Goal: Transaction & Acquisition: Purchase product/service

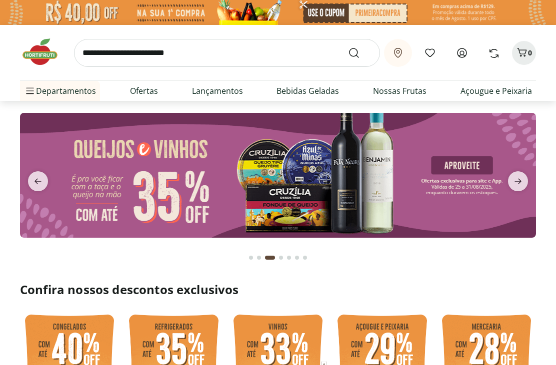
click at [465, 55] on icon at bounding box center [462, 53] width 12 height 12
click at [205, 53] on input "search" at bounding box center [227, 53] width 306 height 28
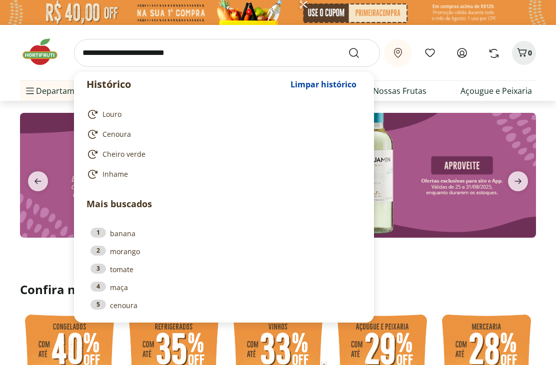
click at [461, 53] on icon at bounding box center [462, 53] width 12 height 12
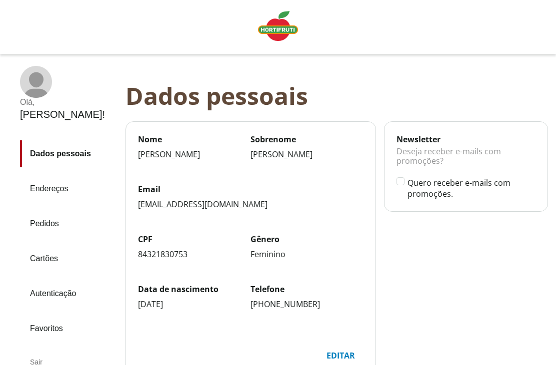
click at [51, 210] on link "Pedidos" at bounding box center [68, 223] width 97 height 27
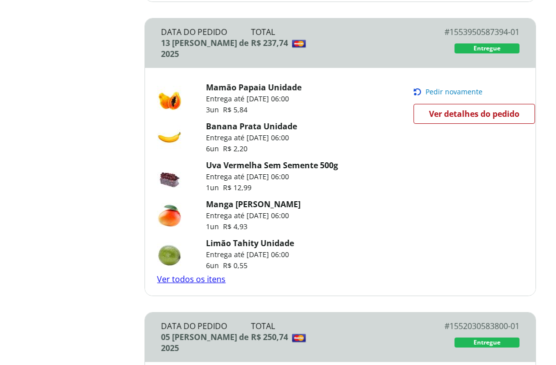
scroll to position [453, 0]
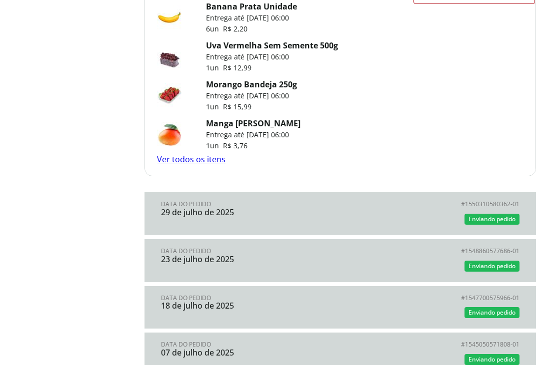
click at [206, 154] on link "Ver todos os itens" at bounding box center [191, 159] width 68 height 11
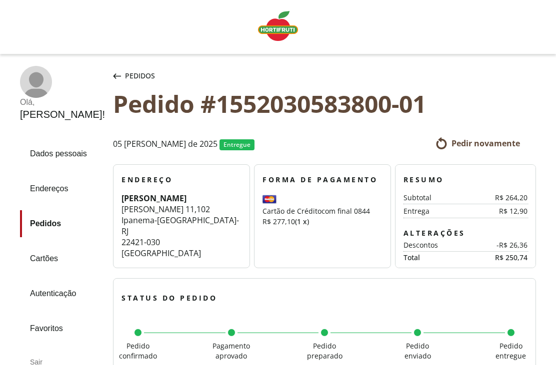
click at [475, 142] on span "Pedir novamente" at bounding box center [485, 143] width 68 height 11
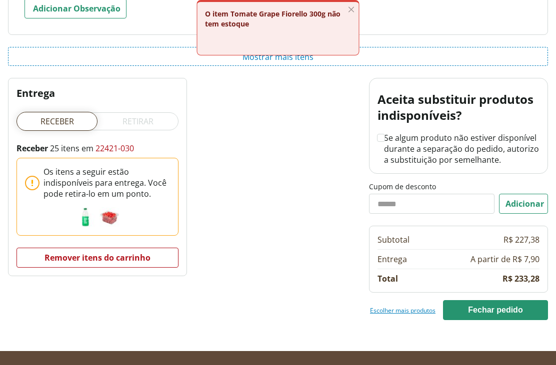
scroll to position [1817, 0]
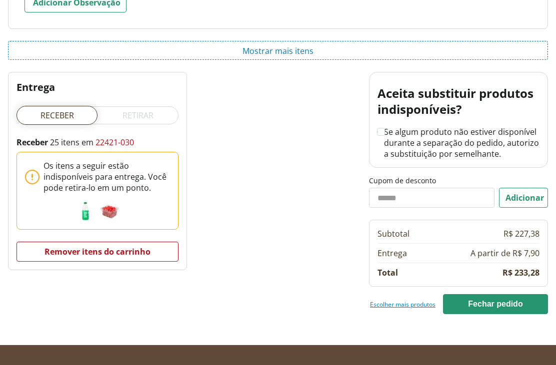
click at [141, 253] on button "remover itens do carrinho" at bounding box center [97, 252] width 162 height 20
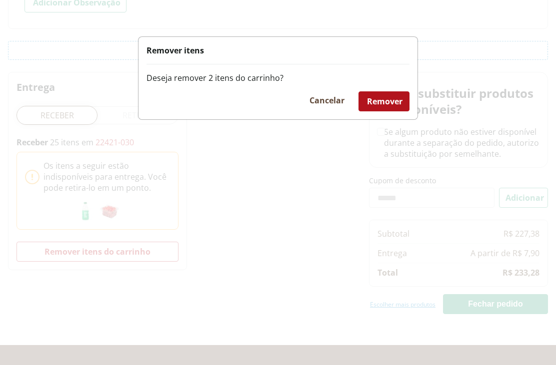
click at [386, 107] on span "Remover" at bounding box center [384, 101] width 35 height 11
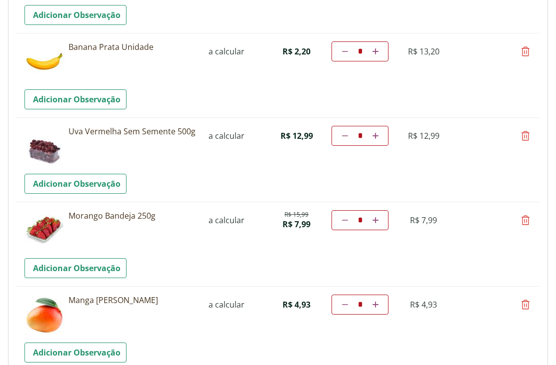
scroll to position [0, 0]
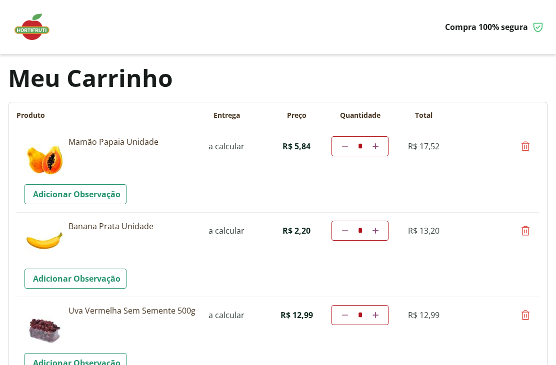
click at [379, 146] on link "Aumentar a quantidade" at bounding box center [374, 146] width 9 height 12
type input "*"
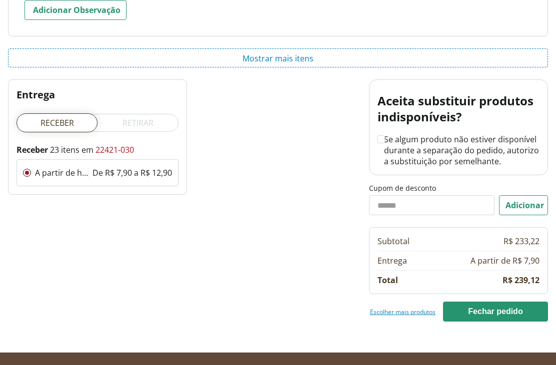
scroll to position [1796, 0]
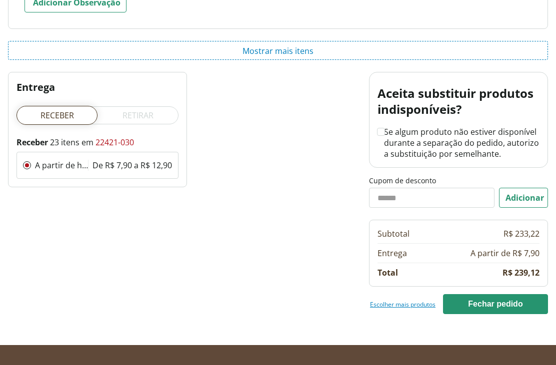
click at [410, 306] on link "Escolher mais produtos" at bounding box center [402, 304] width 65 height 8
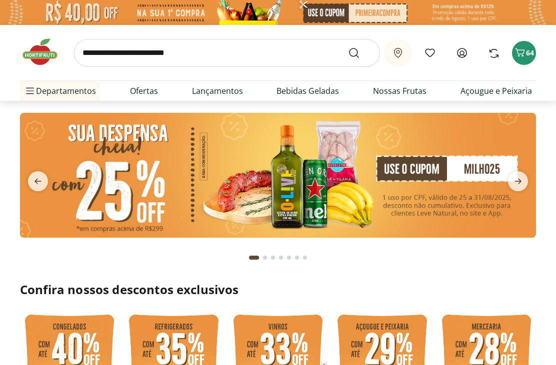
click at [113, 55] on input "search" at bounding box center [227, 53] width 306 height 28
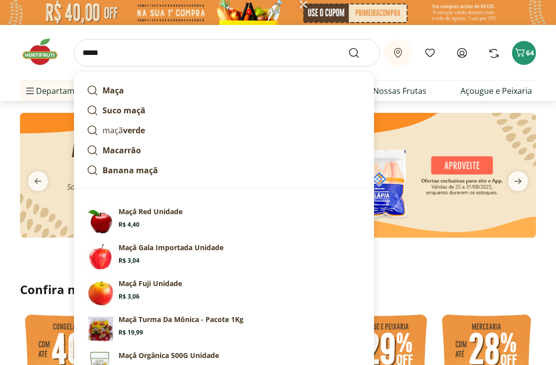
type input "****"
click at [360, 52] on button "Submit Search" at bounding box center [360, 53] width 24 height 12
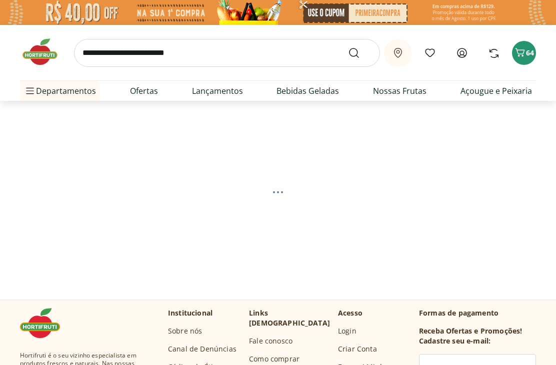
select select "**********"
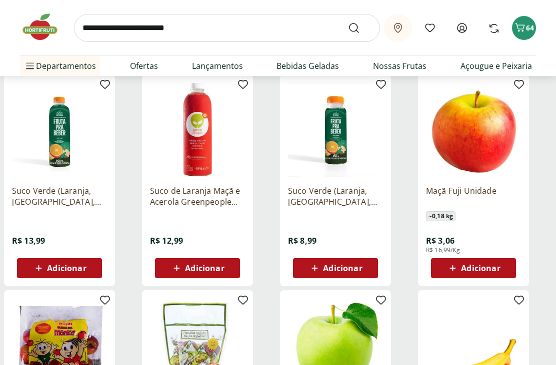
scroll to position [340, 0]
click at [494, 271] on span "Adicionar" at bounding box center [480, 268] width 39 height 8
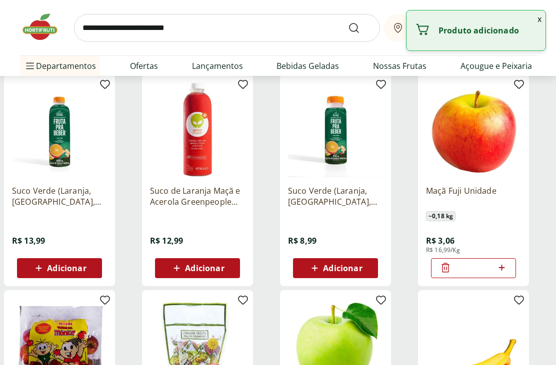
click at [507, 264] on icon at bounding box center [501, 268] width 12 height 12
click at [507, 266] on icon at bounding box center [501, 268] width 12 height 12
type input "*"
click at [98, 28] on input "search" at bounding box center [227, 28] width 306 height 28
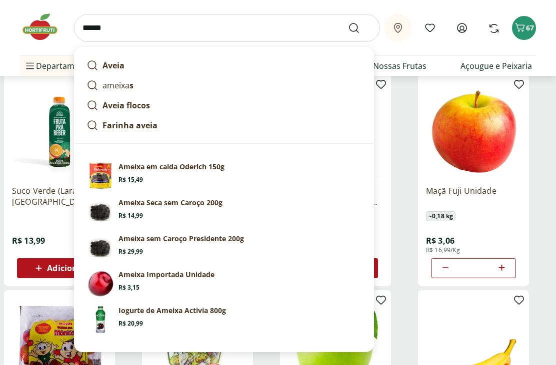
type input "******"
click at [360, 27] on button "Submit Search" at bounding box center [360, 28] width 24 height 12
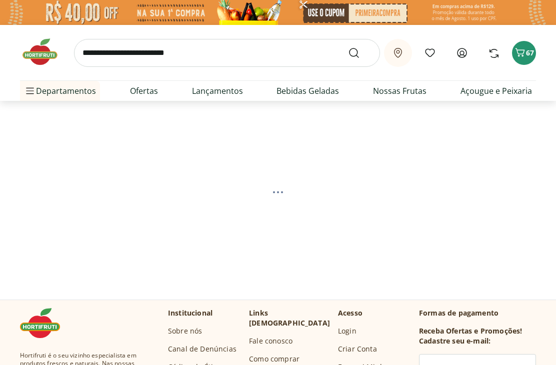
select select "**********"
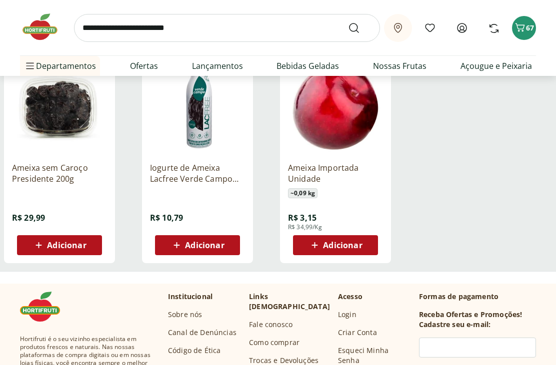
scroll to position [365, 0]
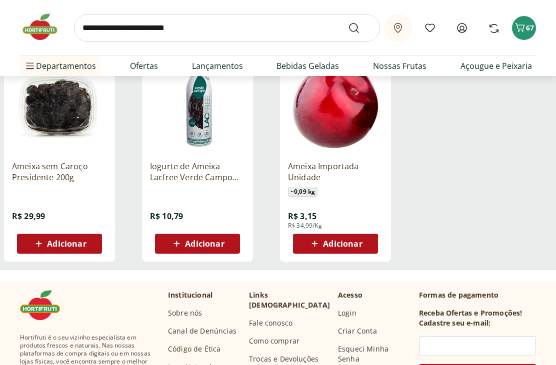
click at [367, 244] on div "Adicionar" at bounding box center [335, 244] width 69 height 18
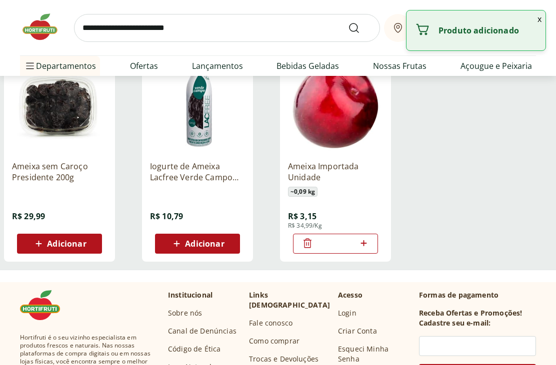
click at [365, 240] on icon at bounding box center [363, 243] width 12 height 12
click at [368, 239] on icon at bounding box center [363, 243] width 12 height 12
type input "*"
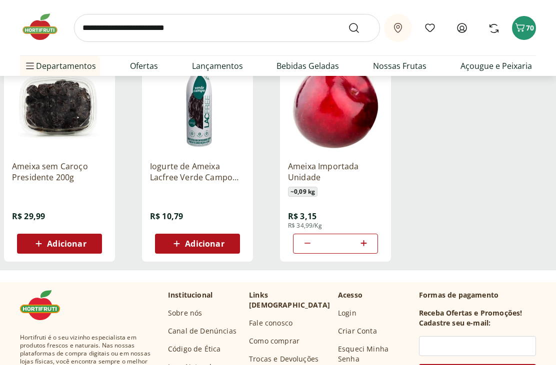
click at [521, 24] on icon "Carrinho" at bounding box center [519, 27] width 9 height 8
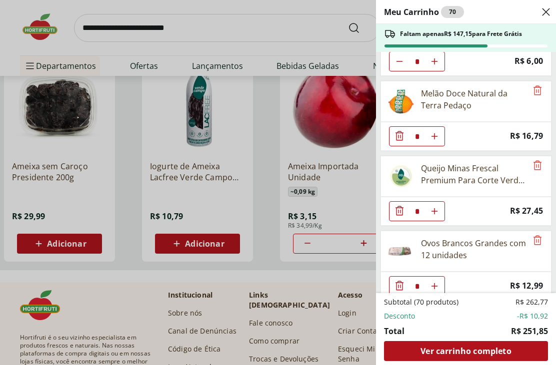
scroll to position [577, 0]
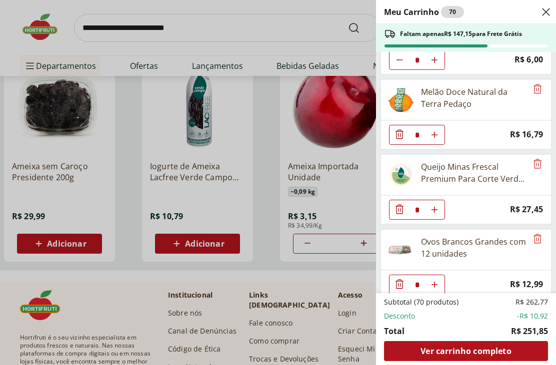
type input "*"
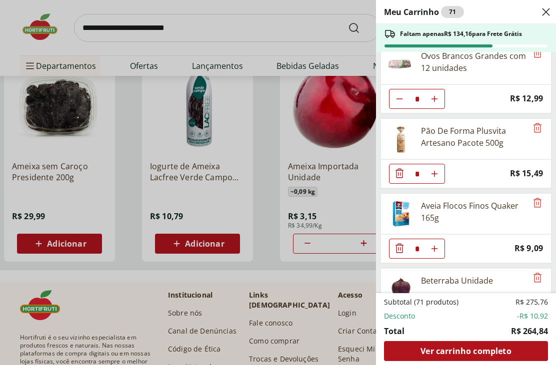
scroll to position [763, 0]
click at [538, 206] on icon "Remove" at bounding box center [537, 202] width 12 height 12
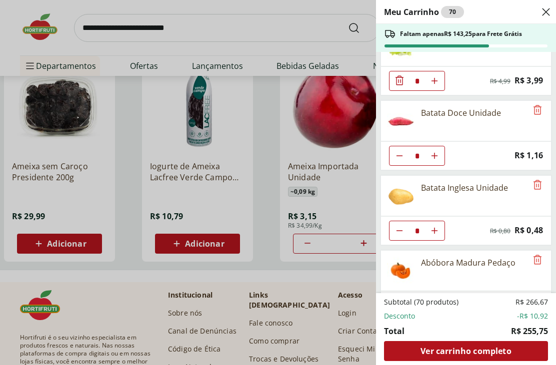
scroll to position [1005, 0]
click at [536, 257] on icon "Remove" at bounding box center [537, 259] width 8 height 9
click at [541, 260] on icon "Remove" at bounding box center [537, 260] width 12 height 12
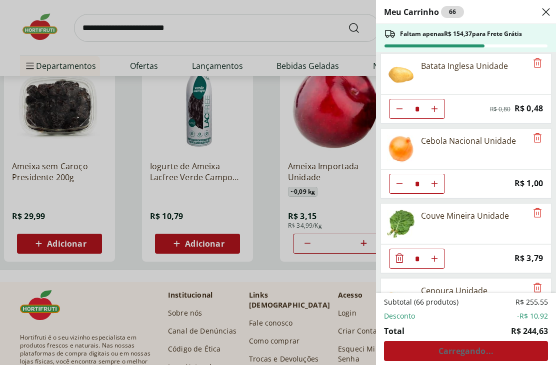
scroll to position [1128, 0]
click at [538, 211] on icon "Remove" at bounding box center [537, 211] width 8 height 9
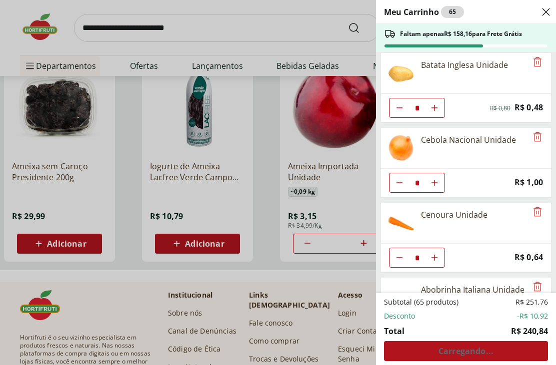
click at [535, 215] on icon "Remove" at bounding box center [537, 212] width 12 height 12
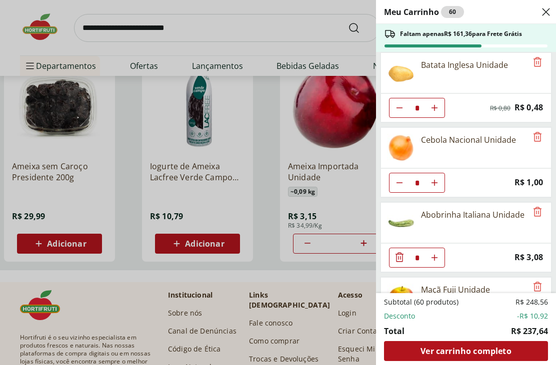
click at [533, 213] on icon "Remove" at bounding box center [537, 212] width 12 height 12
click at [329, 266] on div "Meu Carrinho 59 Faltam apenas R$ 164,44 para Frete Grátis Mamão Papaia Unidade …" at bounding box center [278, 182] width 556 height 365
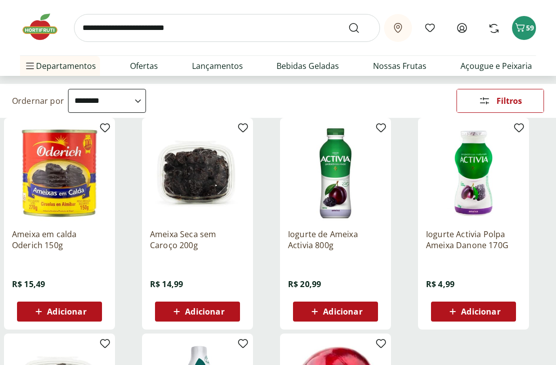
scroll to position [0, 0]
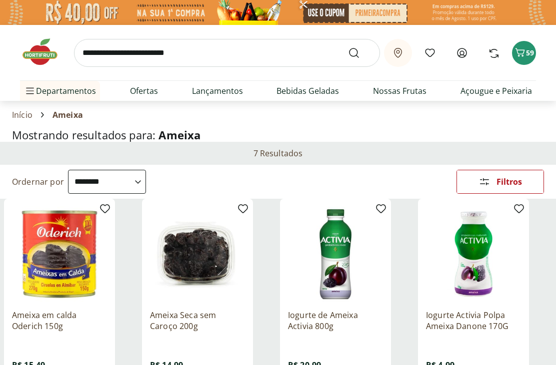
click at [107, 51] on input "search" at bounding box center [227, 53] width 306 height 28
type input "******"
click at [360, 52] on button "Submit Search" at bounding box center [360, 53] width 24 height 12
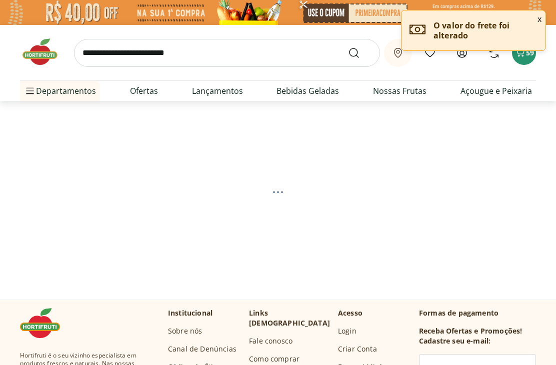
select select "**********"
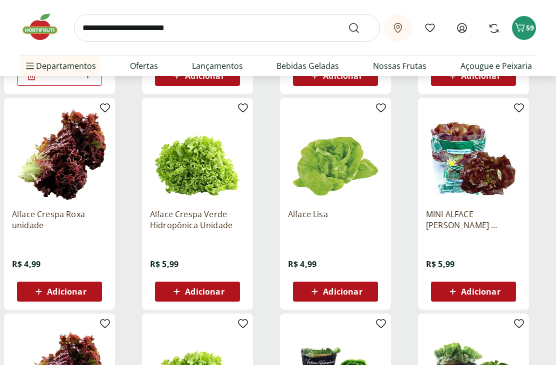
scroll to position [318, 0]
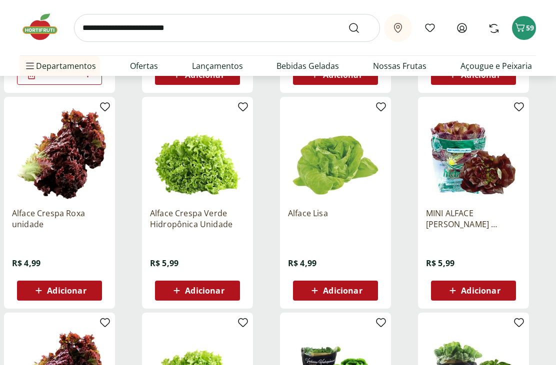
click at [78, 289] on span "Adicionar" at bounding box center [66, 291] width 39 height 8
click at [112, 28] on input "search" at bounding box center [227, 28] width 306 height 28
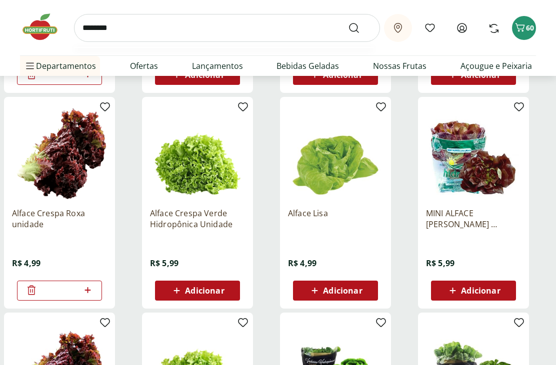
type input "*********"
click at [360, 27] on button "Submit Search" at bounding box center [360, 28] width 24 height 12
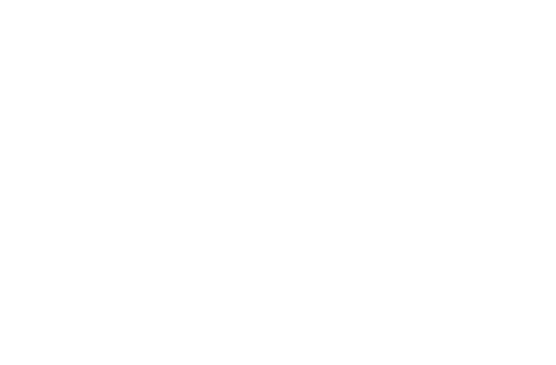
select select "**********"
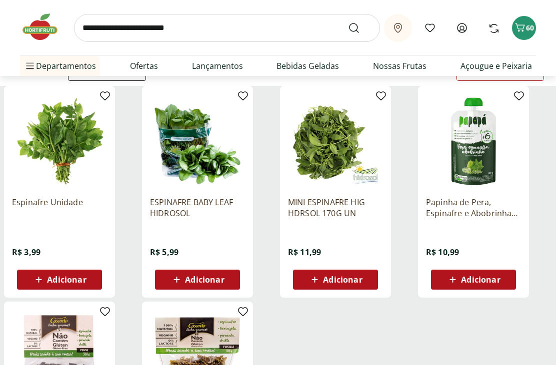
scroll to position [113, 0]
click at [82, 278] on span "Adicionar" at bounding box center [66, 280] width 39 height 8
click at [138, 32] on input "search" at bounding box center [227, 28] width 306 height 28
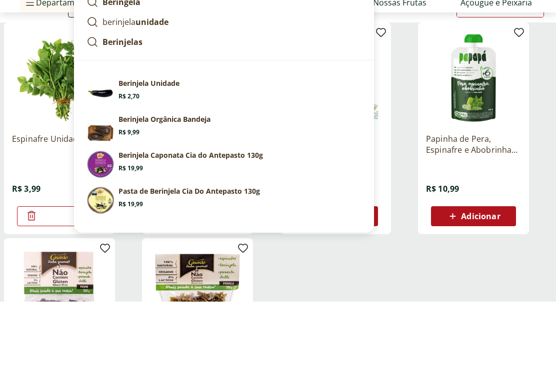
click at [237, 142] on section "Berinjela Unidade Price: R$ 2,70" at bounding box center [239, 153] width 243 height 22
type input "**********"
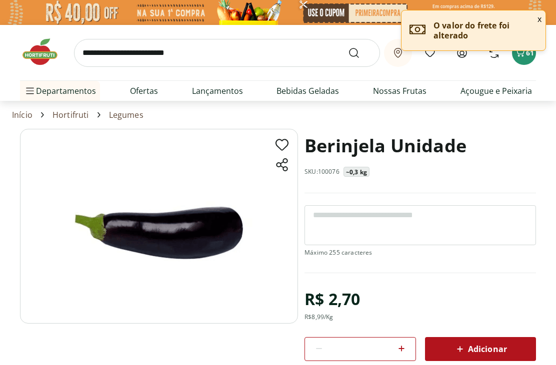
click at [488, 347] on span "Adicionar" at bounding box center [480, 349] width 53 height 12
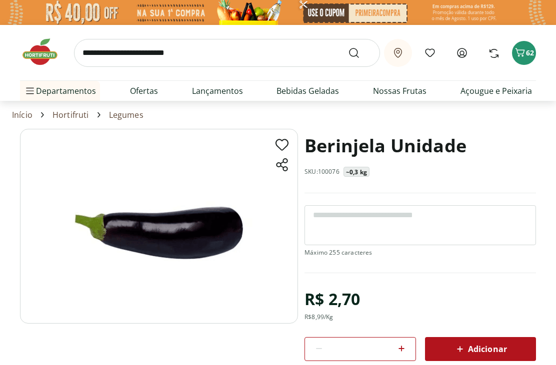
click at [122, 46] on input "search" at bounding box center [227, 53] width 306 height 28
type input "******"
click at [360, 52] on button "Submit Search" at bounding box center [360, 53] width 24 height 12
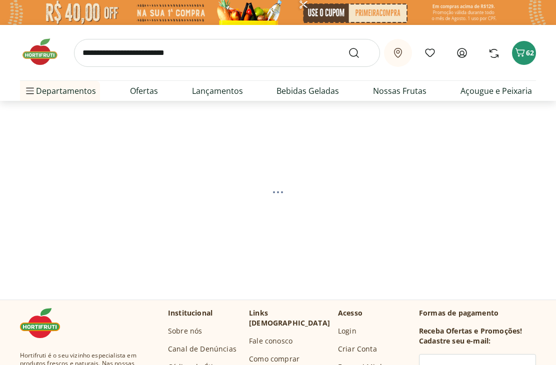
select select "**********"
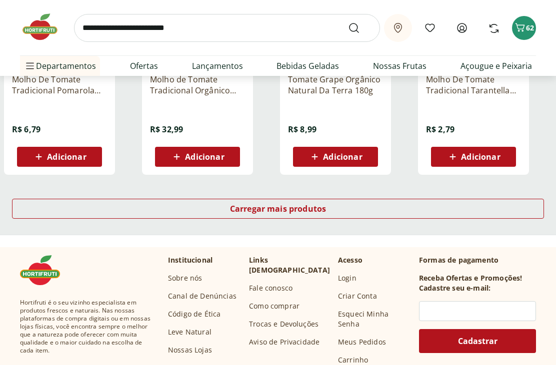
scroll to position [638, 0]
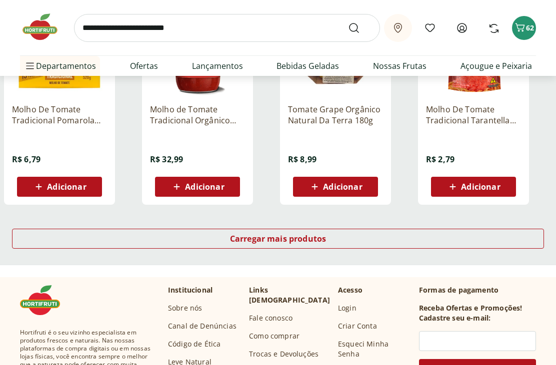
click at [302, 241] on span "Carregar mais produtos" at bounding box center [278, 239] width 96 height 8
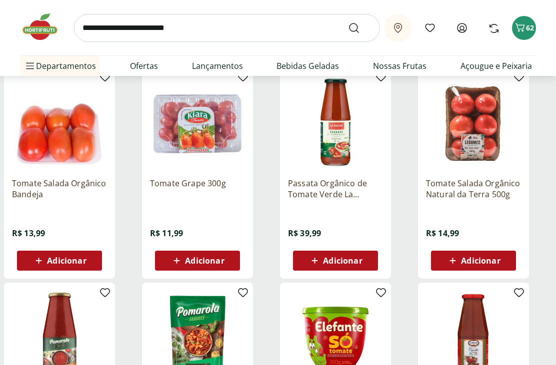
scroll to position [999, 0]
click at [221, 259] on span "Adicionar" at bounding box center [204, 261] width 39 height 8
click at [135, 28] on input "search" at bounding box center [227, 28] width 306 height 28
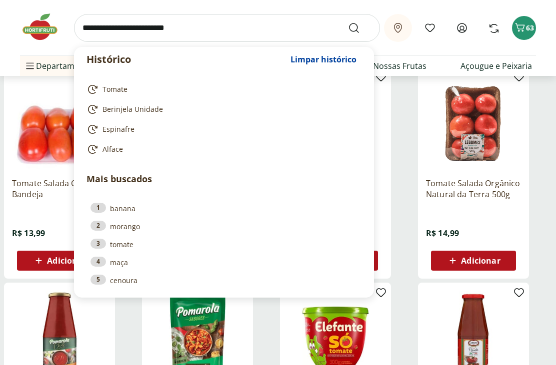
scroll to position [999, 0]
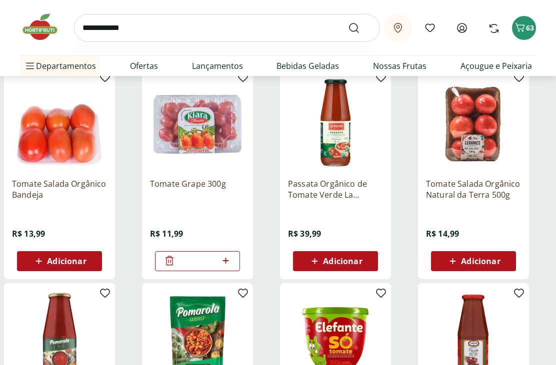
type input "**********"
click at [360, 27] on button "Submit Search" at bounding box center [360, 28] width 24 height 12
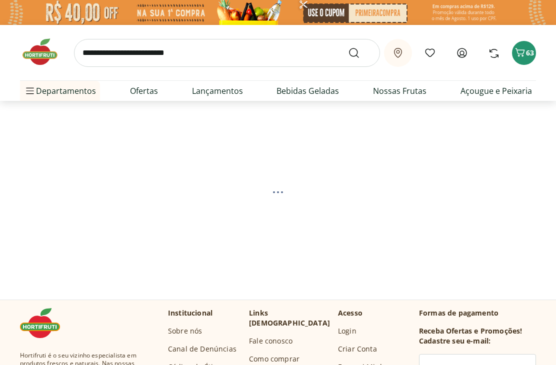
select select "**********"
